Goal: Register for event/course

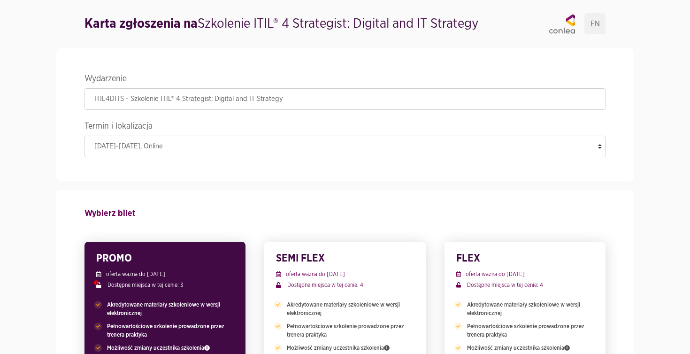
scroll to position [31, 0]
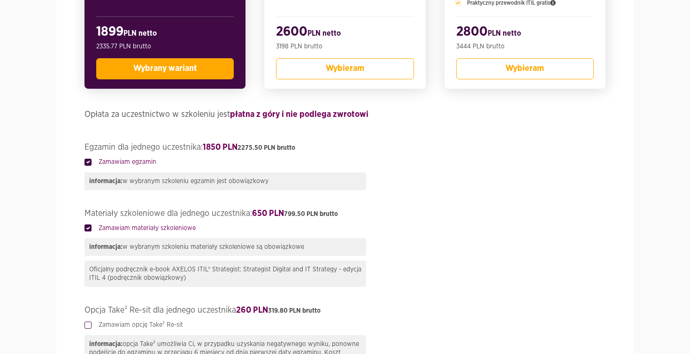
scroll to position [433, 0]
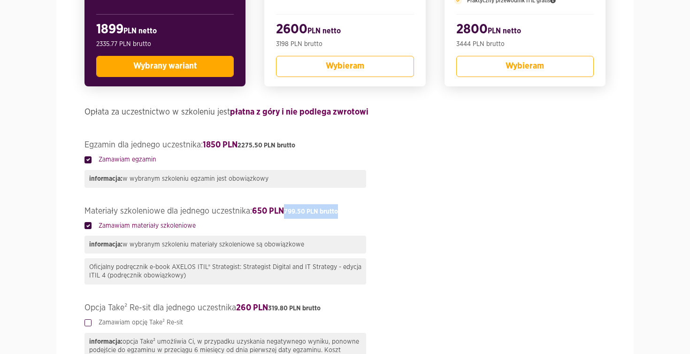
drag, startPoint x: 288, startPoint y: 213, endPoint x: 349, endPoint y: 214, distance: 60.6
click at [349, 214] on legend "Materiały szkoleniowe dla jednego uczestnika: 650 PLN 799.50 PLN brutto" at bounding box center [345, 212] width 521 height 17
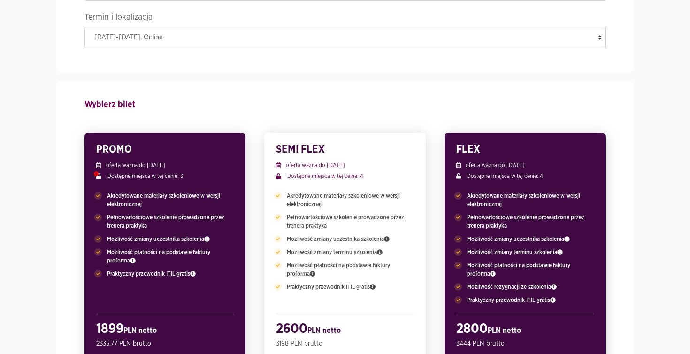
scroll to position [157, 0]
